Goal: Understand process/instructions: Learn about a topic

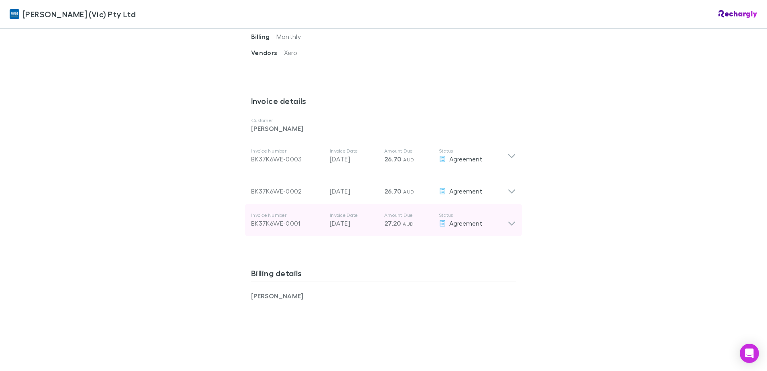
scroll to position [602, 0]
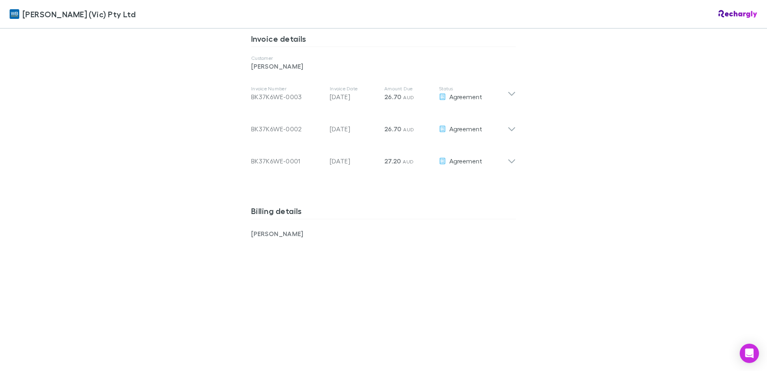
scroll to position [441, 0]
